Goal: Register for event/course

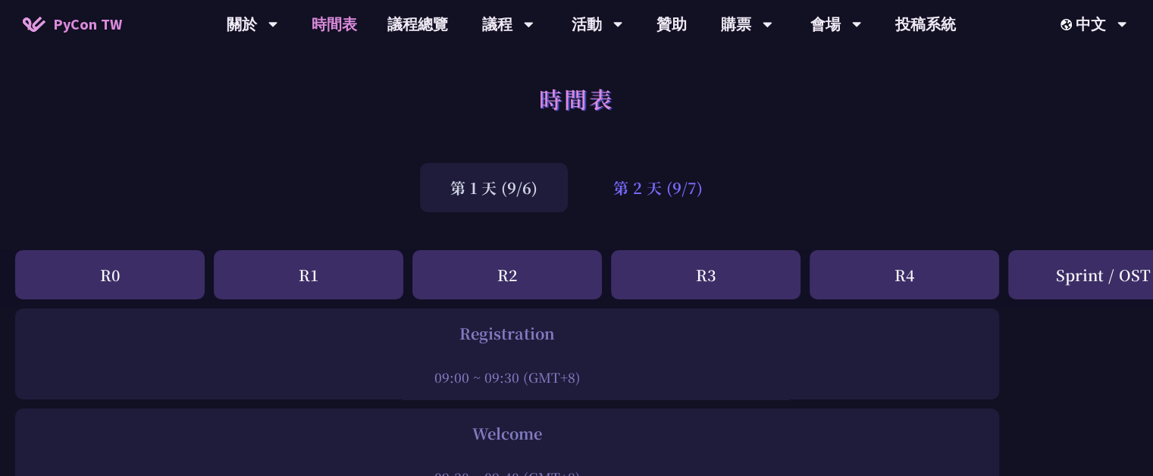
click at [643, 203] on div "第 2 天 (9/7)" at bounding box center [658, 187] width 150 height 49
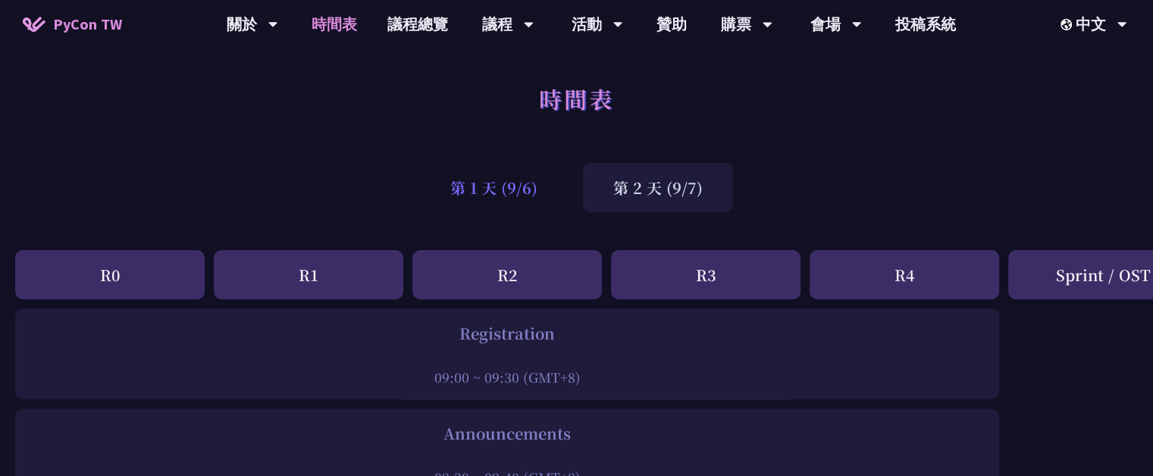
click at [527, 175] on div "第 1 天 (9/6)" at bounding box center [494, 187] width 148 height 49
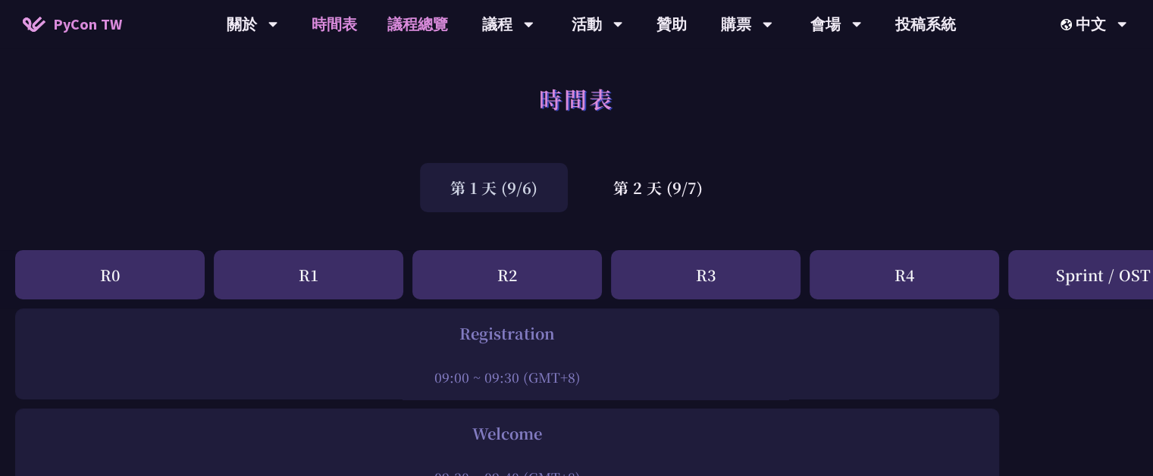
click at [426, 20] on link "議程總覽" at bounding box center [417, 24] width 91 height 49
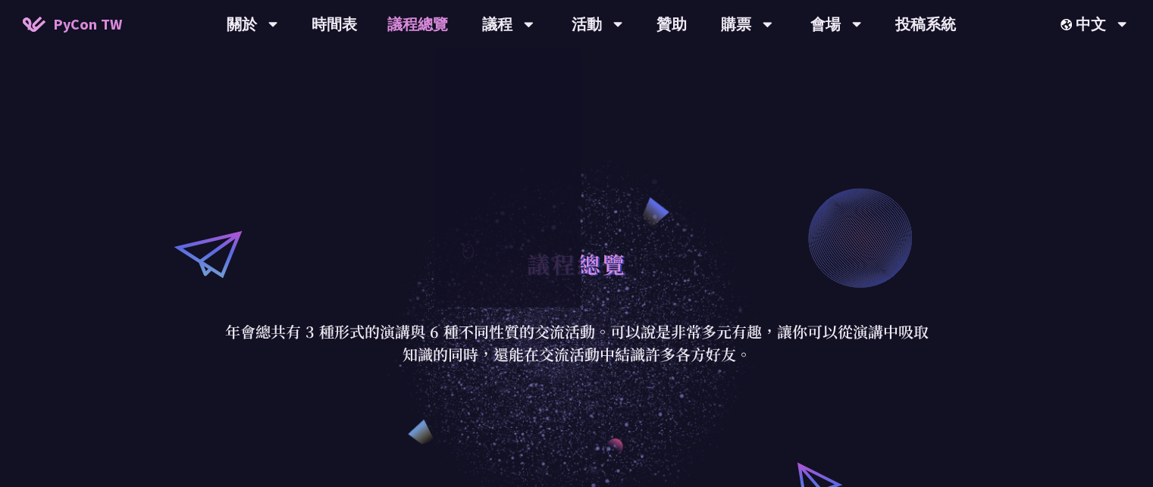
click at [414, 23] on link "議程總覽" at bounding box center [417, 24] width 91 height 49
click at [414, 22] on link "議程總覽" at bounding box center [417, 24] width 91 height 49
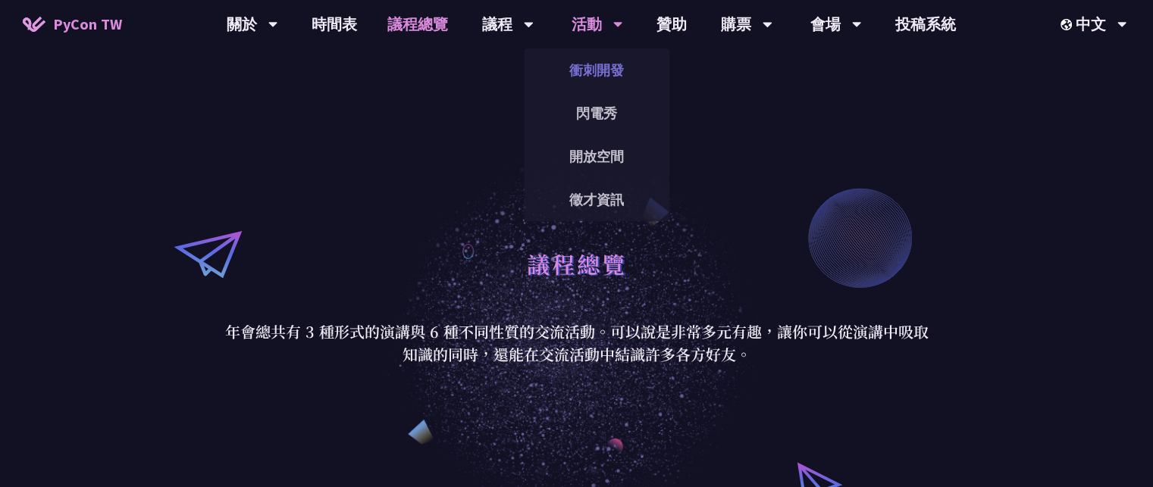
click at [581, 60] on link "衝刺開發" at bounding box center [597, 70] width 146 height 36
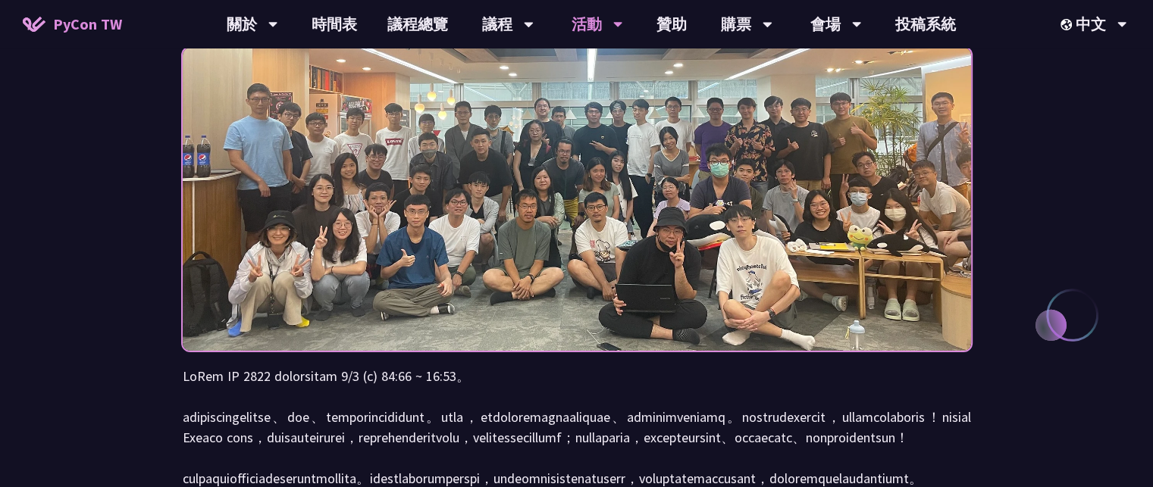
scroll to position [152, 0]
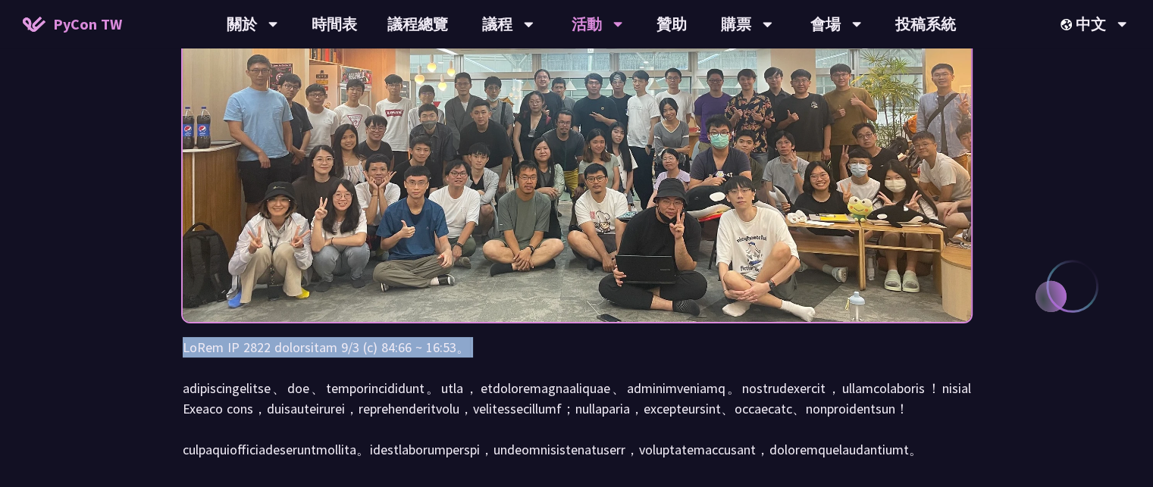
drag, startPoint x: 180, startPoint y: 345, endPoint x: 572, endPoint y: 366, distance: 393.2
click at [572, 366] on p at bounding box center [577, 398] width 788 height 123
drag, startPoint x: 168, startPoint y: 339, endPoint x: 652, endPoint y: 375, distance: 485.0
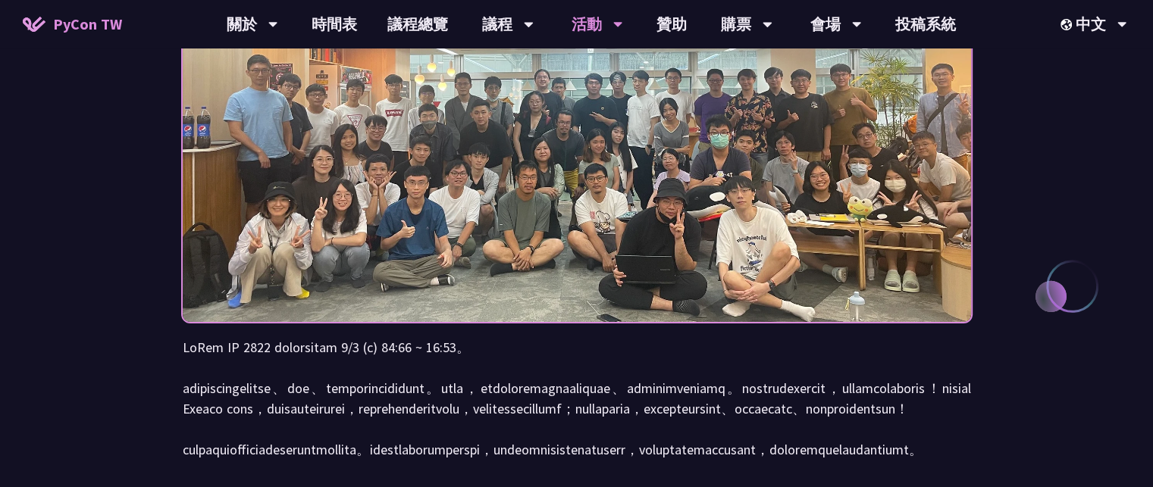
click at [711, 390] on p at bounding box center [577, 398] width 788 height 123
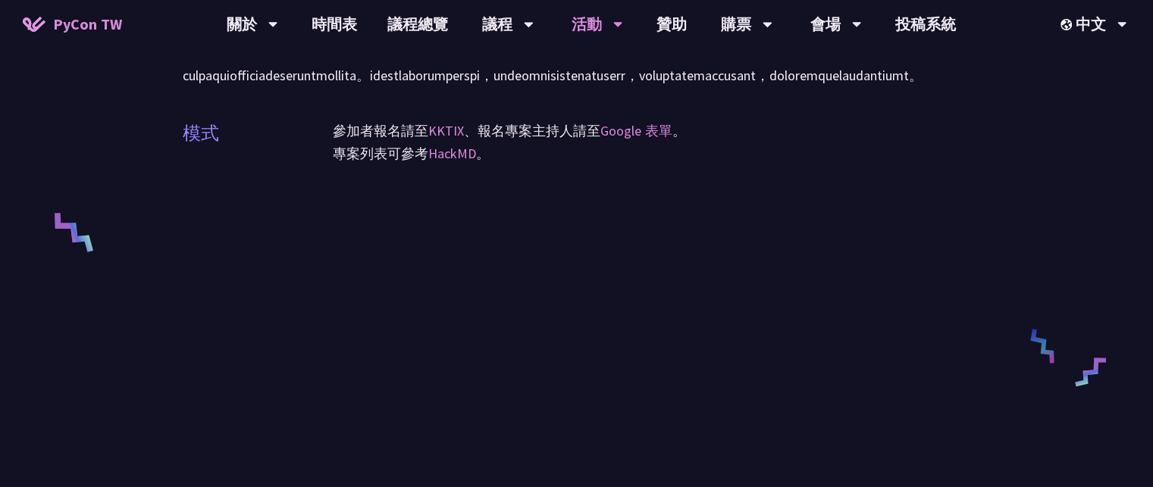
scroll to position [455, 0]
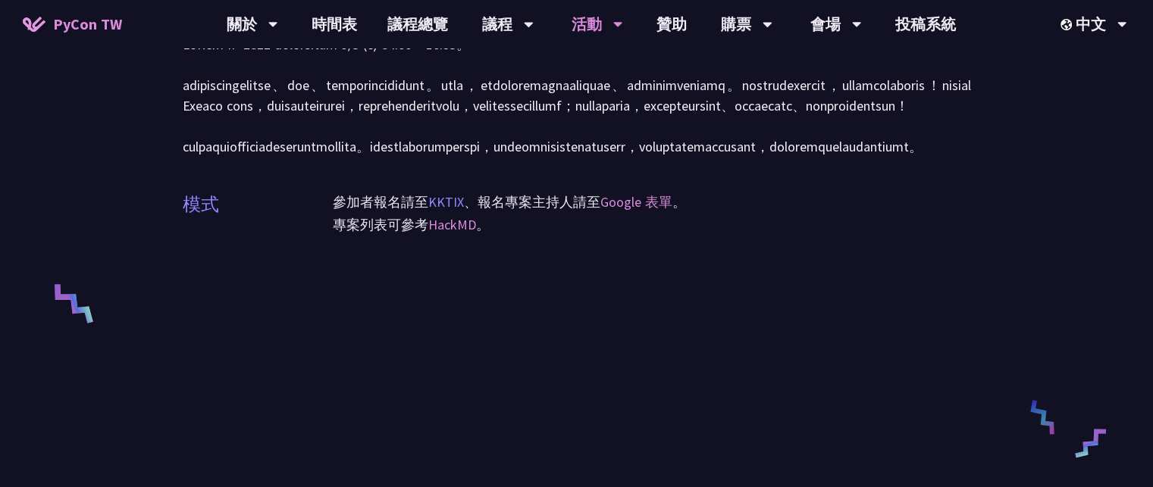
click at [453, 211] on link "KKTIX" at bounding box center [446, 201] width 36 height 17
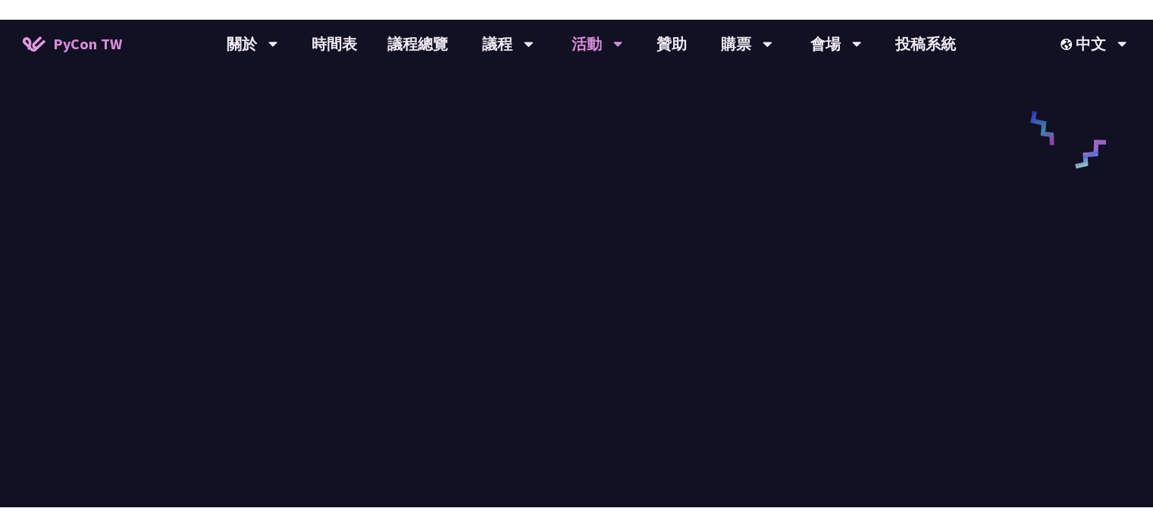
scroll to position [713, 0]
